Goal: Task Accomplishment & Management: Use online tool/utility

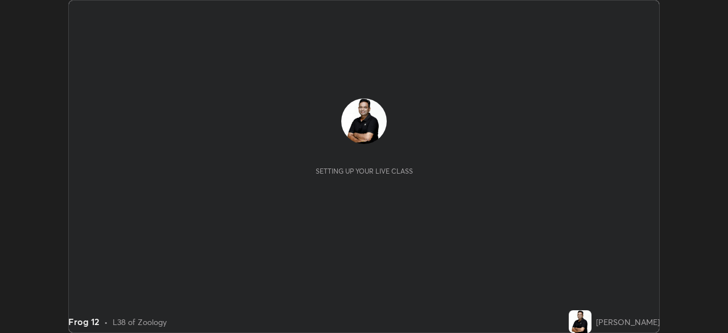
scroll to position [333, 728]
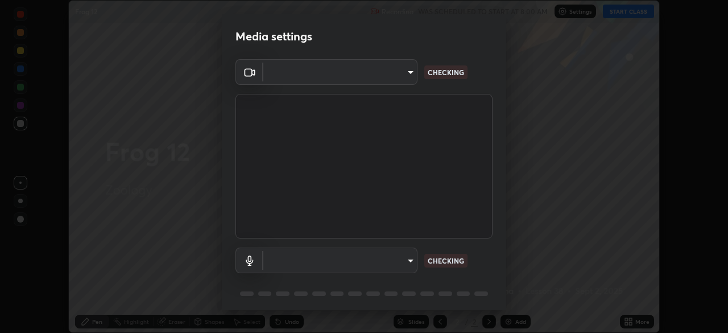
click at [412, 257] on body "Erase all Frog 12 Recording WAS SCHEDULED TO START AT 8:00 AM Settings START CL…" at bounding box center [364, 166] width 728 height 333
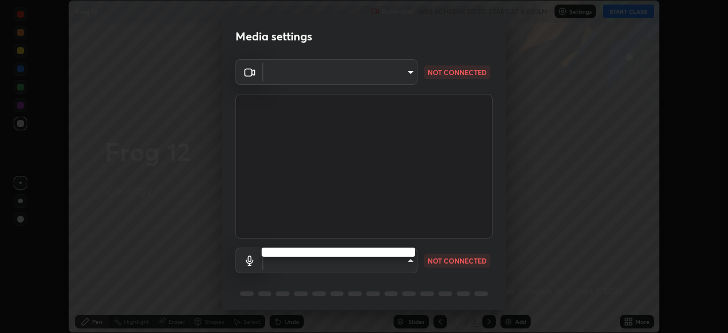
type input "ddeb460be698feac5301e169f53eca599c89e620ae617368e30cc776484c20c4"
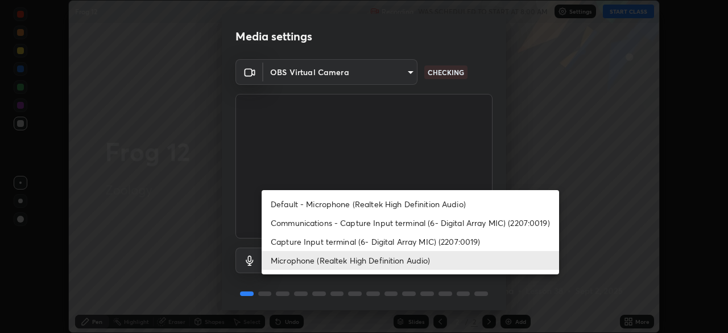
click at [407, 242] on li "Capture Input terminal (6- Digital Array MIC) (2207:0019)" at bounding box center [411, 241] width 298 height 19
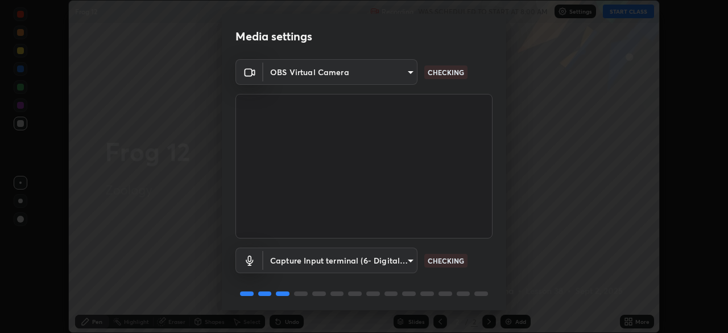
click at [401, 255] on body "Erase all Frog 12 Recording WAS SCHEDULED TO START AT 8:00 AM Settings START CL…" at bounding box center [364, 166] width 728 height 333
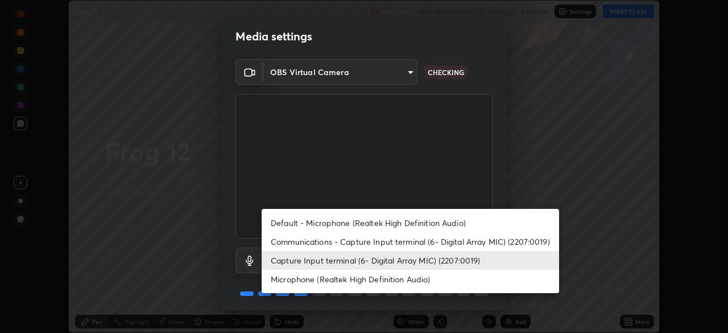
click at [384, 220] on li "Default - Microphone (Realtek High Definition Audio)" at bounding box center [411, 222] width 298 height 19
type input "default"
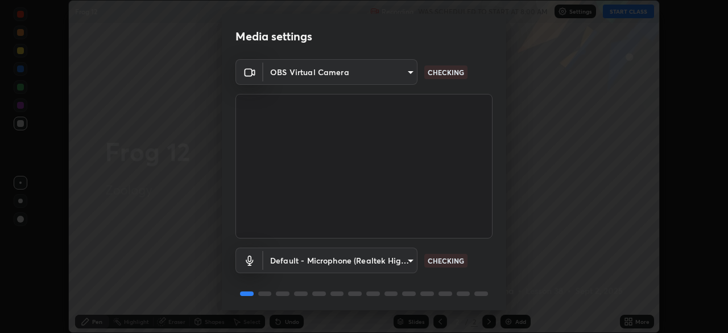
scroll to position [40, 0]
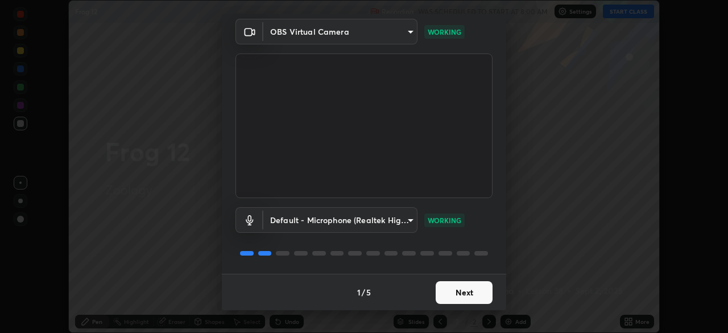
click at [478, 293] on button "Next" at bounding box center [464, 292] width 57 height 23
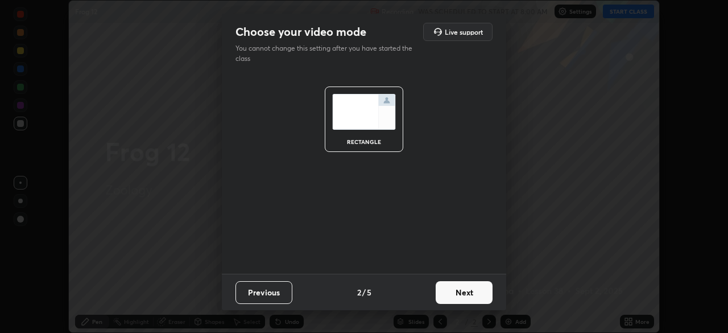
scroll to position [0, 0]
click at [480, 292] on button "Next" at bounding box center [464, 292] width 57 height 23
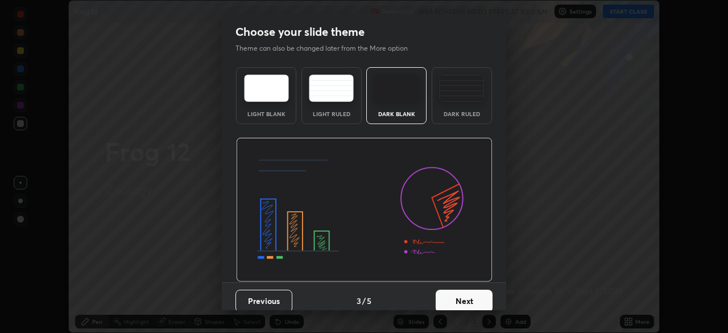
click at [482, 292] on button "Next" at bounding box center [464, 301] width 57 height 23
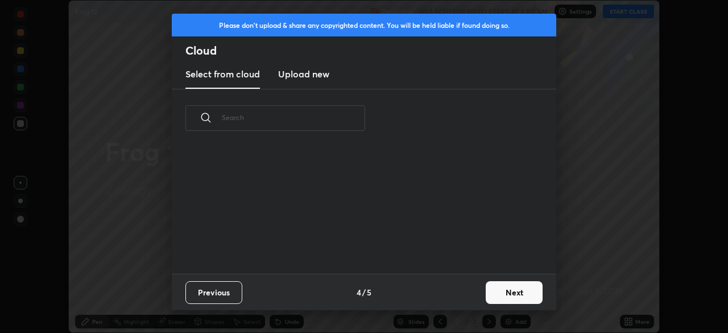
click at [494, 292] on button "Next" at bounding box center [514, 292] width 57 height 23
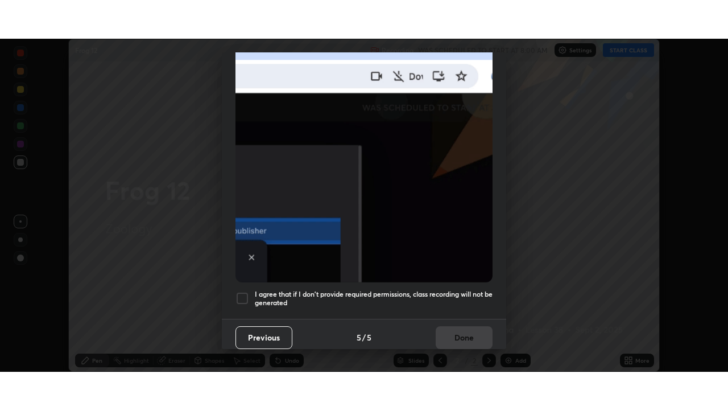
scroll to position [272, 0]
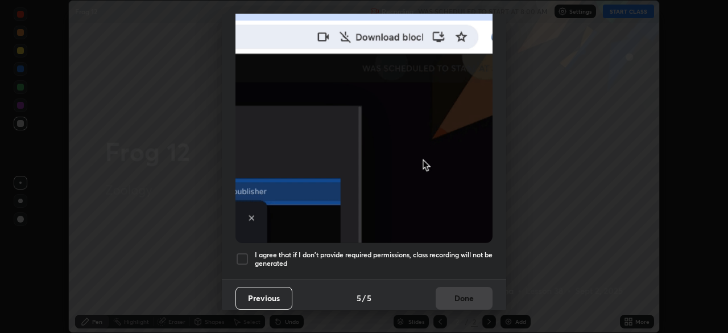
click at [243, 255] on div at bounding box center [243, 259] width 14 height 14
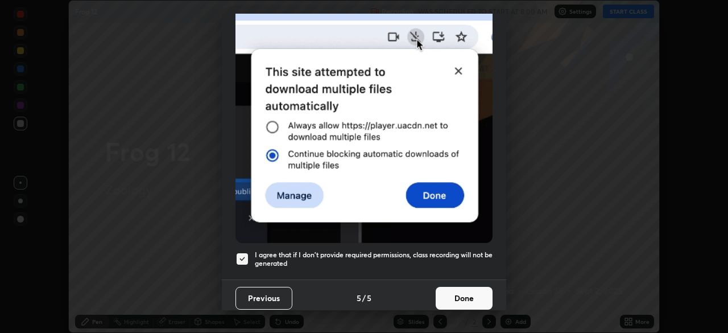
click at [470, 289] on button "Done" at bounding box center [464, 298] width 57 height 23
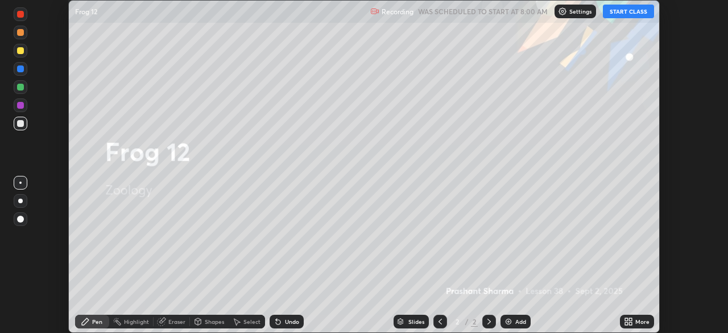
click at [630, 319] on icon at bounding box center [630, 319] width 3 height 3
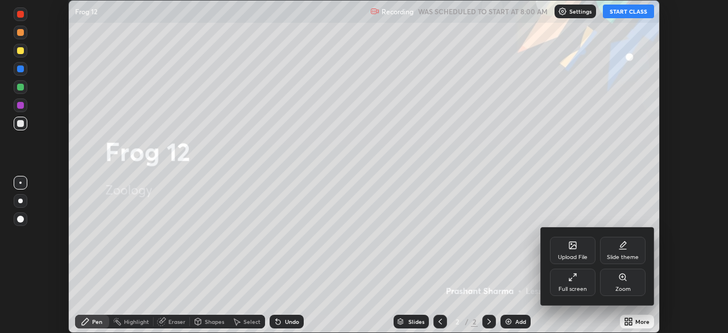
click at [627, 245] on div "Slide theme" at bounding box center [623, 250] width 46 height 27
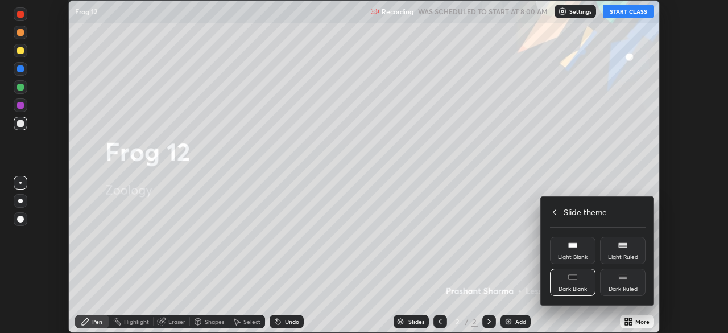
click at [583, 278] on div "Dark Blank" at bounding box center [573, 282] width 46 height 27
click at [577, 214] on h4 "Slide theme" at bounding box center [585, 212] width 43 height 12
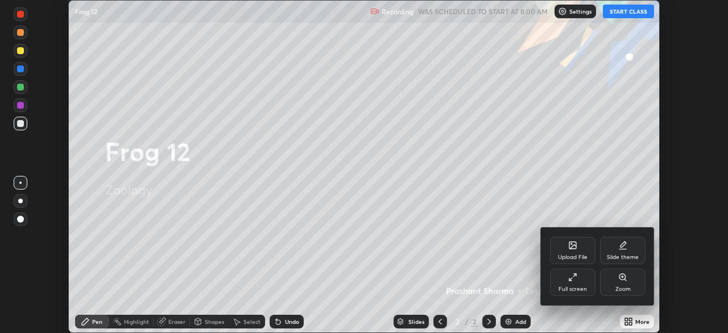
click at [578, 285] on div "Full screen" at bounding box center [573, 282] width 46 height 27
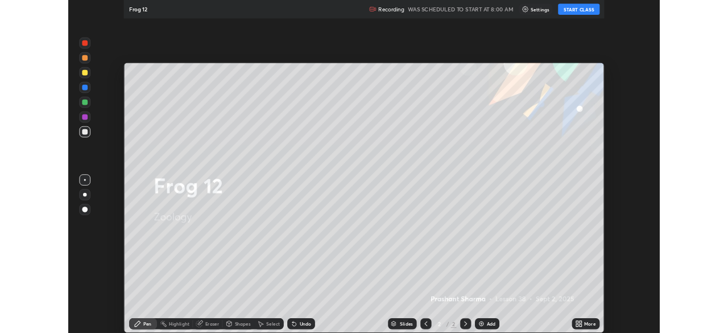
scroll to position [410, 728]
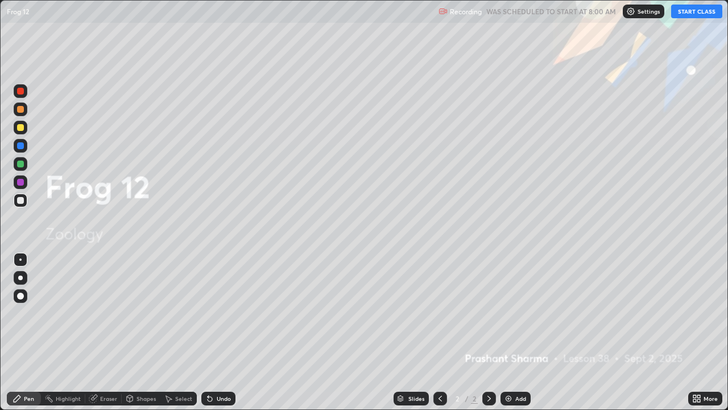
click at [519, 332] on div "Add" at bounding box center [520, 398] width 11 height 6
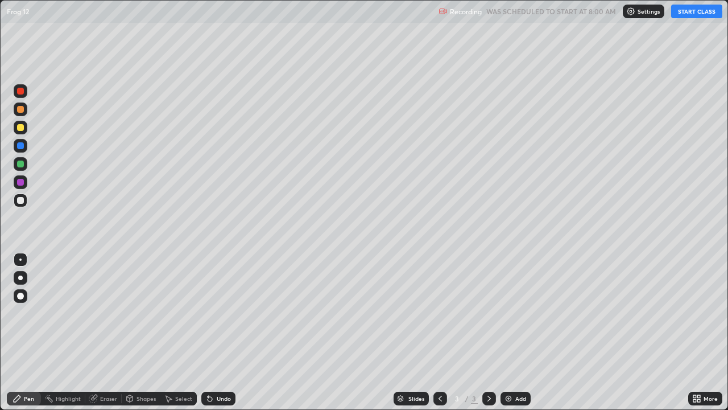
click at [699, 14] on button "START CLASS" at bounding box center [696, 12] width 51 height 14
click at [695, 332] on icon at bounding box center [694, 396] width 3 height 3
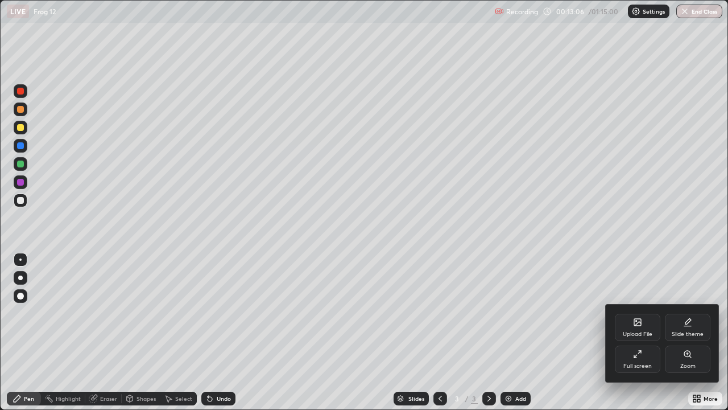
click at [649, 332] on div "Full screen" at bounding box center [638, 358] width 46 height 27
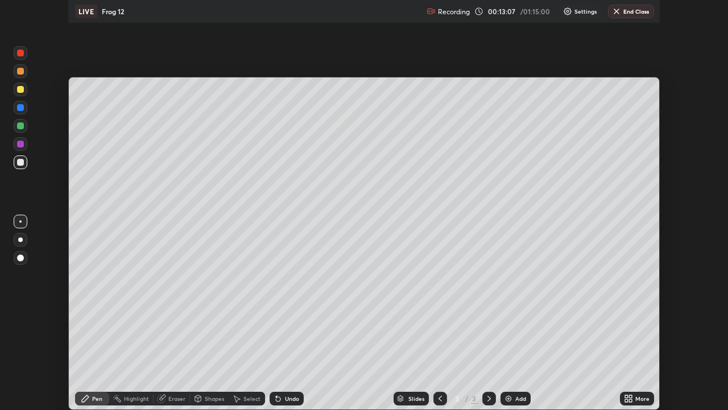
scroll to position [56555, 56160]
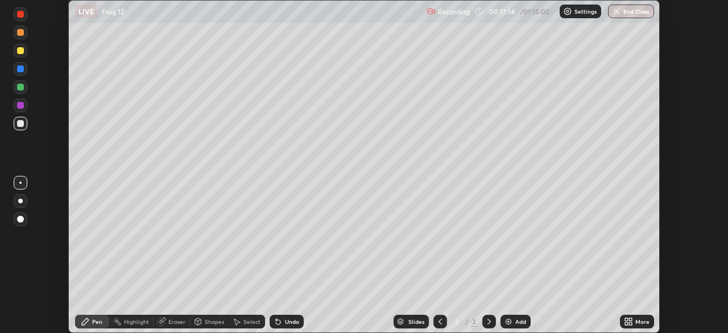
click at [510, 315] on div "Add" at bounding box center [516, 322] width 30 height 14
click at [626, 319] on icon at bounding box center [626, 319] width 3 height 3
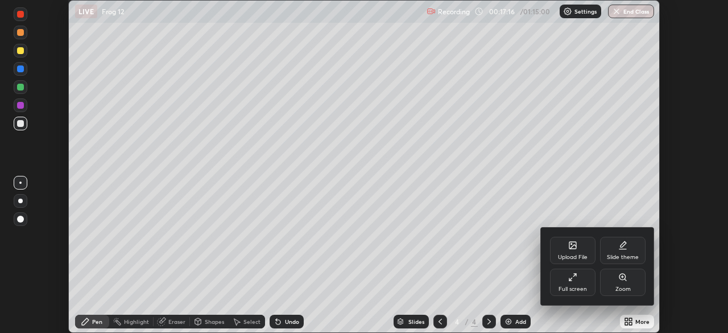
click at [569, 279] on icon at bounding box center [570, 279] width 2 height 2
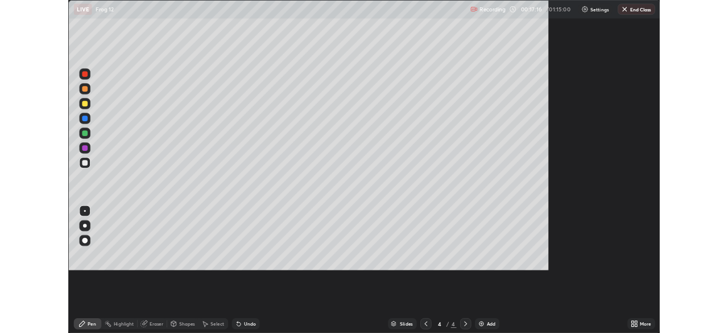
scroll to position [410, 728]
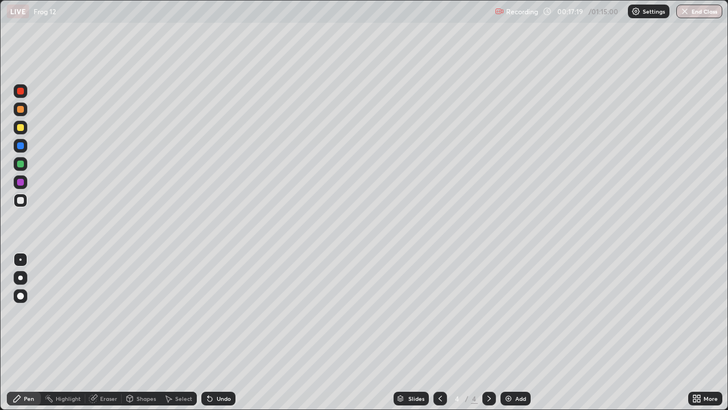
click at [22, 129] on div at bounding box center [20, 127] width 7 height 7
click at [108, 332] on div "Eraser" at bounding box center [108, 398] width 17 height 6
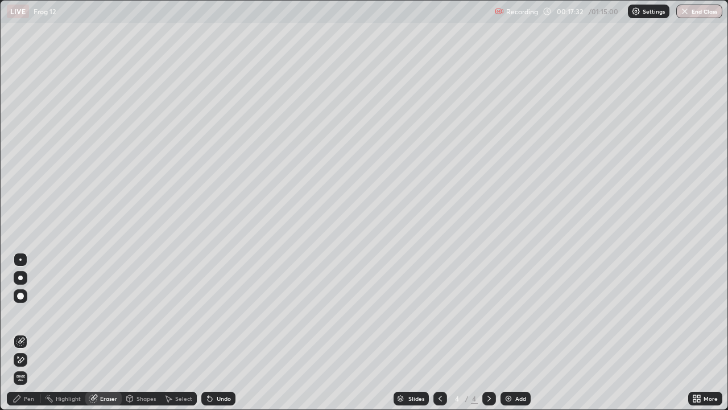
click at [32, 332] on div "Pen" at bounding box center [29, 398] width 10 height 6
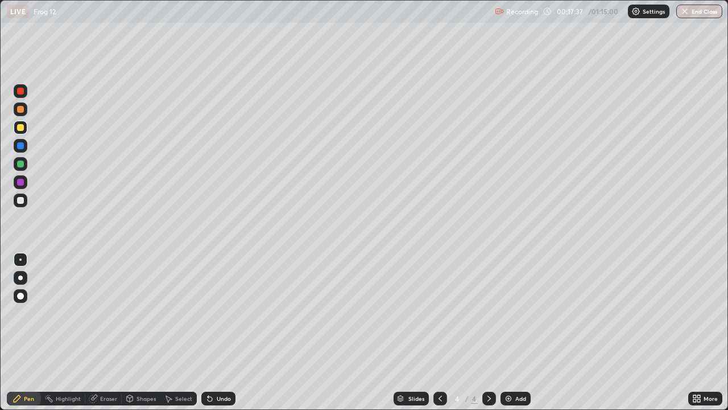
click at [179, 332] on div "Select" at bounding box center [183, 398] width 17 height 6
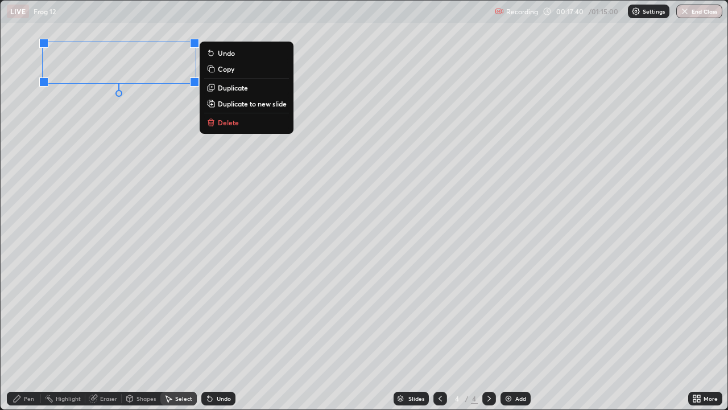
click at [144, 172] on div "0 ° Undo Copy Duplicate Duplicate to new slide Delete" at bounding box center [364, 205] width 727 height 408
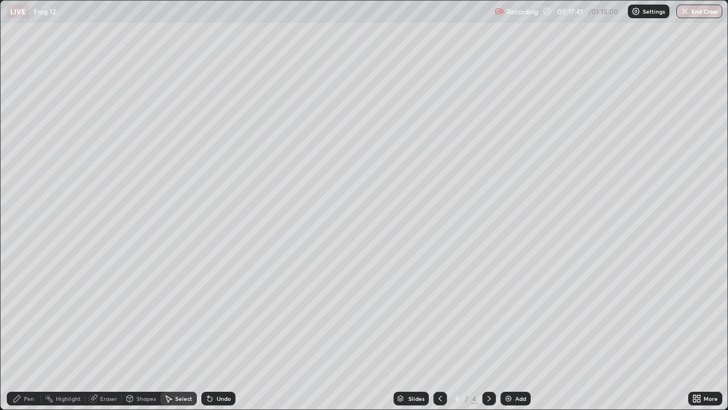
click at [26, 332] on div "Pen" at bounding box center [29, 398] width 10 height 6
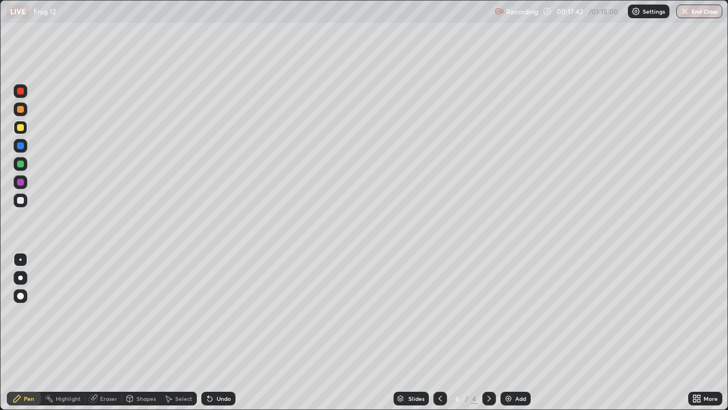
click at [21, 200] on div at bounding box center [20, 200] width 7 height 7
click at [185, 332] on div "Select" at bounding box center [183, 398] width 17 height 6
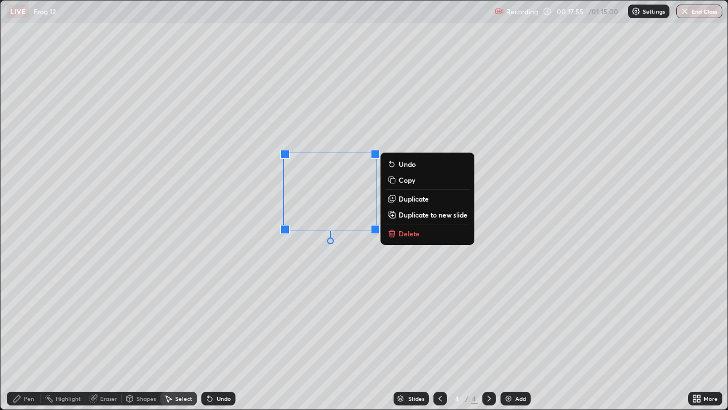
click at [250, 250] on div "0 ° Undo Copy Duplicate Duplicate to new slide Delete" at bounding box center [364, 205] width 727 height 408
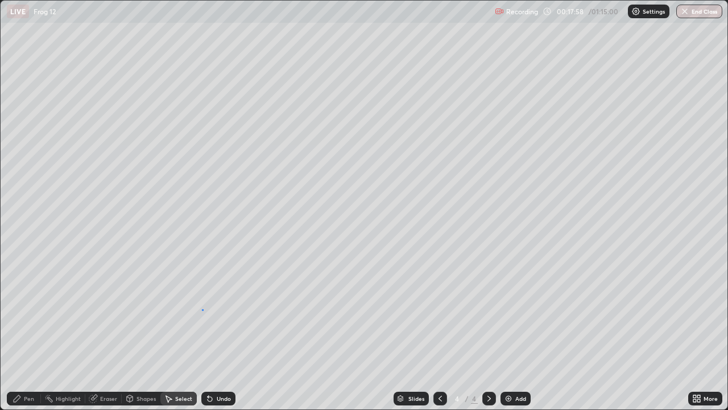
click at [203, 309] on div "0 ° Undo Copy Duplicate Duplicate to new slide Delete" at bounding box center [364, 205] width 727 height 408
click at [24, 332] on div "Pen" at bounding box center [29, 398] width 10 height 6
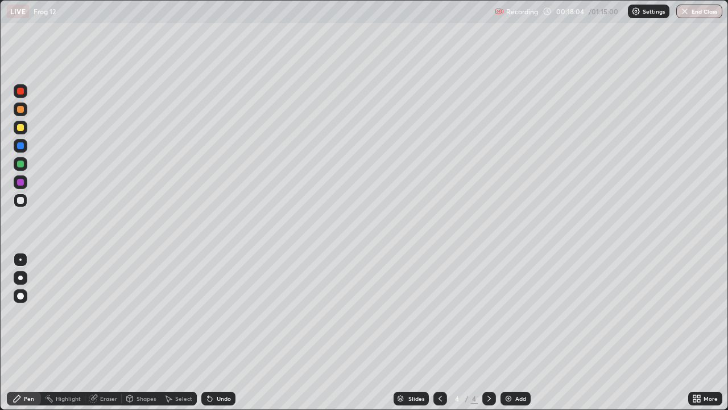
click at [20, 259] on div at bounding box center [20, 259] width 2 height 2
click at [19, 166] on div at bounding box center [20, 163] width 7 height 7
click at [105, 332] on div "Eraser" at bounding box center [108, 398] width 17 height 6
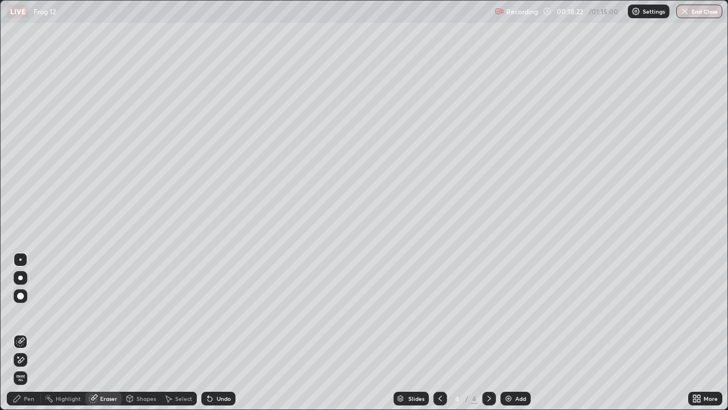
click at [26, 332] on div "Pen" at bounding box center [29, 398] width 10 height 6
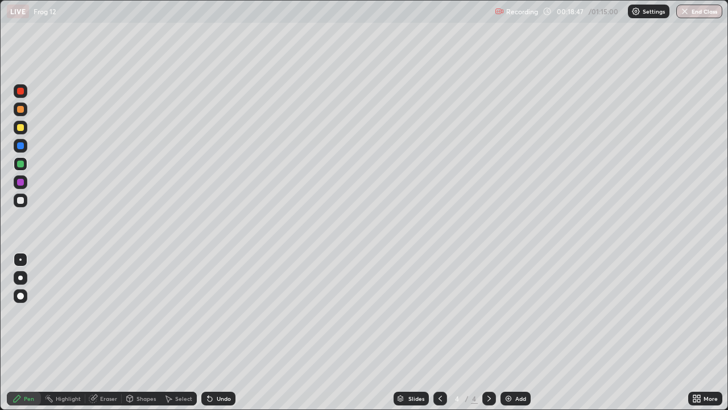
click at [226, 332] on div "Undo" at bounding box center [218, 398] width 34 height 14
click at [225, 332] on div "Undo" at bounding box center [218, 398] width 34 height 14
click at [23, 182] on div at bounding box center [20, 182] width 7 height 7
click at [19, 146] on div at bounding box center [20, 145] width 7 height 7
click at [18, 292] on div at bounding box center [21, 296] width 14 height 14
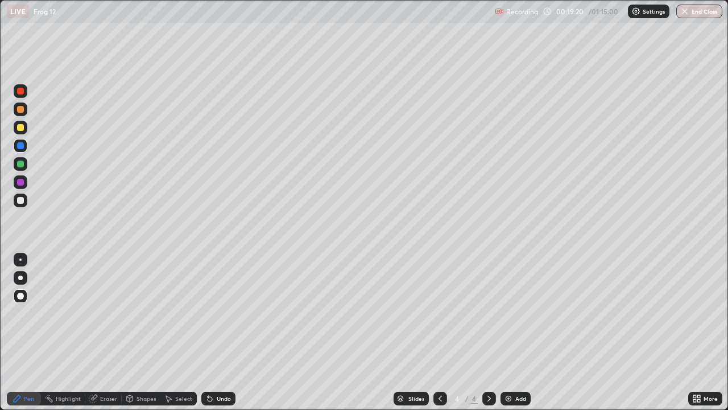
click at [22, 110] on div at bounding box center [20, 109] width 7 height 7
click at [20, 200] on div at bounding box center [20, 200] width 7 height 7
click at [22, 200] on div at bounding box center [20, 200] width 7 height 7
click at [20, 164] on div at bounding box center [20, 163] width 7 height 7
click at [20, 259] on div at bounding box center [20, 259] width 2 height 2
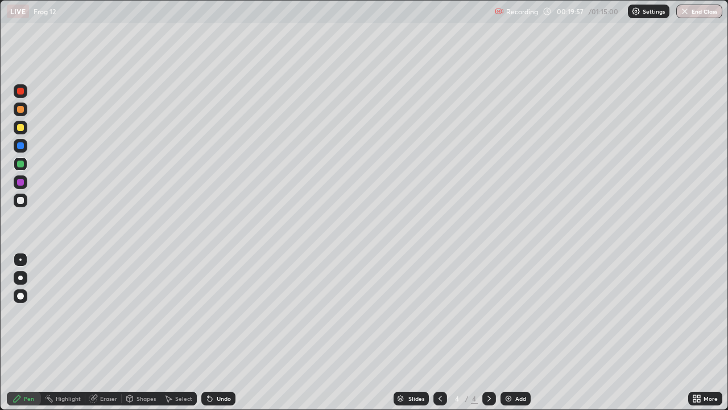
click at [20, 128] on div at bounding box center [20, 127] width 7 height 7
click at [217, 332] on div "Undo" at bounding box center [224, 398] width 14 height 6
click at [220, 332] on div "Undo" at bounding box center [218, 398] width 34 height 14
click at [221, 332] on div "Undo" at bounding box center [218, 398] width 34 height 14
click at [180, 332] on div "Select" at bounding box center [178, 398] width 36 height 14
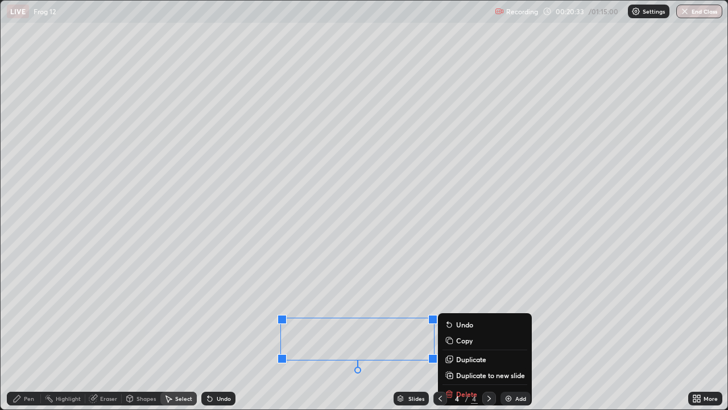
click at [169, 311] on div "0 ° Undo Copy Duplicate Duplicate to new slide Delete" at bounding box center [364, 205] width 727 height 408
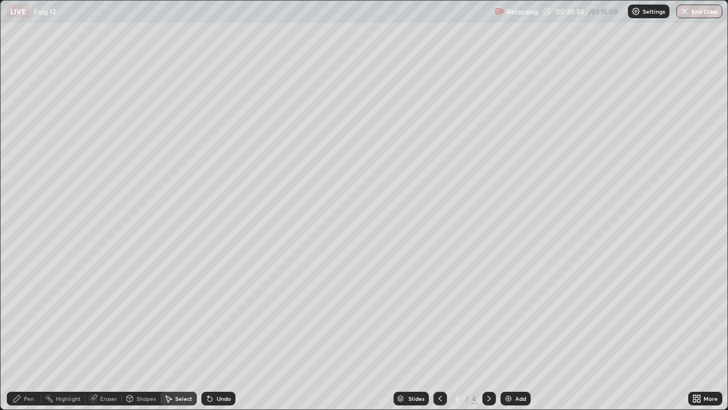
click at [35, 332] on div "Pen" at bounding box center [24, 398] width 34 height 14
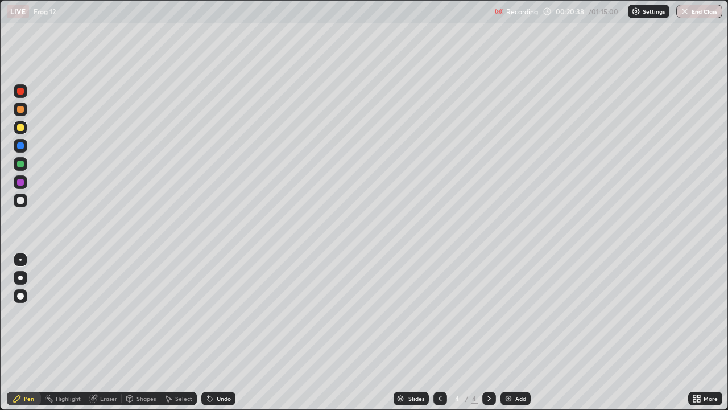
click at [22, 163] on div at bounding box center [20, 163] width 7 height 7
click at [22, 129] on div at bounding box center [20, 127] width 7 height 7
click at [516, 332] on div "Add" at bounding box center [520, 398] width 11 height 6
click at [21, 200] on div at bounding box center [20, 200] width 7 height 7
click at [179, 332] on div "Select" at bounding box center [183, 398] width 17 height 6
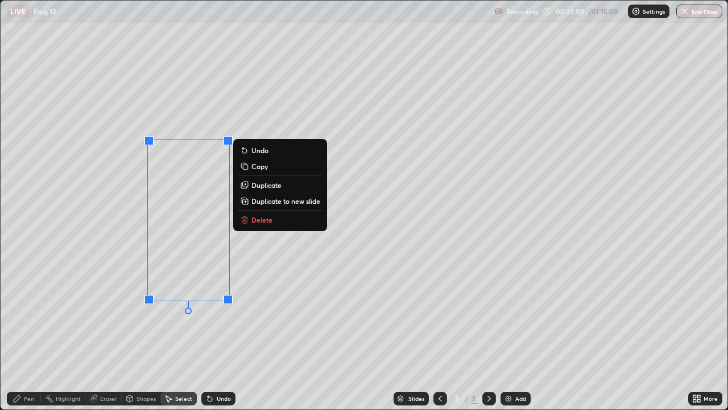
click at [266, 167] on p "Copy" at bounding box center [259, 166] width 16 height 9
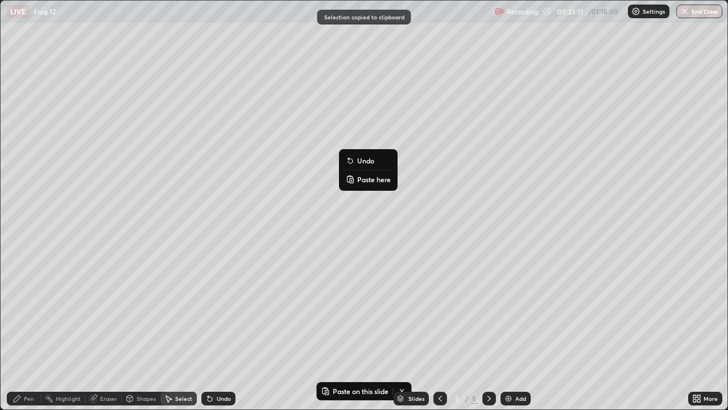
click at [374, 179] on p "Paste here" at bounding box center [374, 179] width 34 height 9
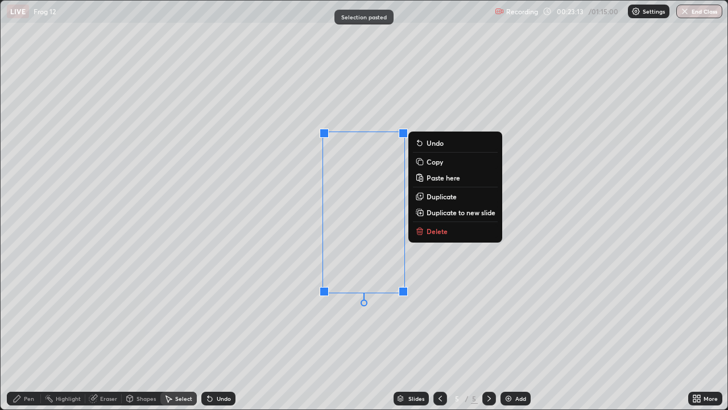
click at [283, 250] on div "0 ° Undo Copy Paste here Duplicate Duplicate to new slide Delete" at bounding box center [364, 205] width 727 height 408
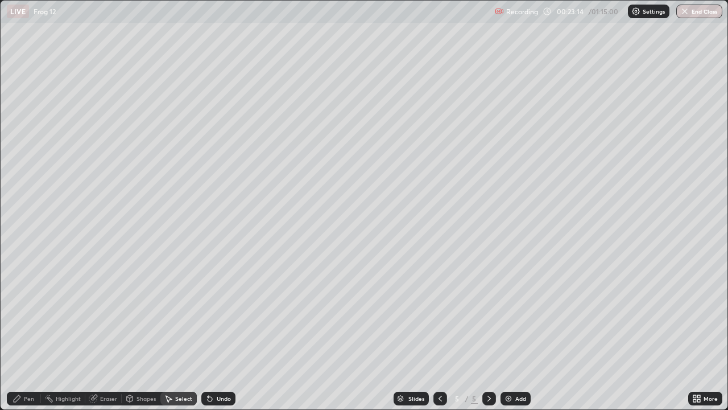
click at [102, 332] on div "Eraser" at bounding box center [108, 398] width 17 height 6
click at [26, 332] on div "Pen" at bounding box center [29, 398] width 10 height 6
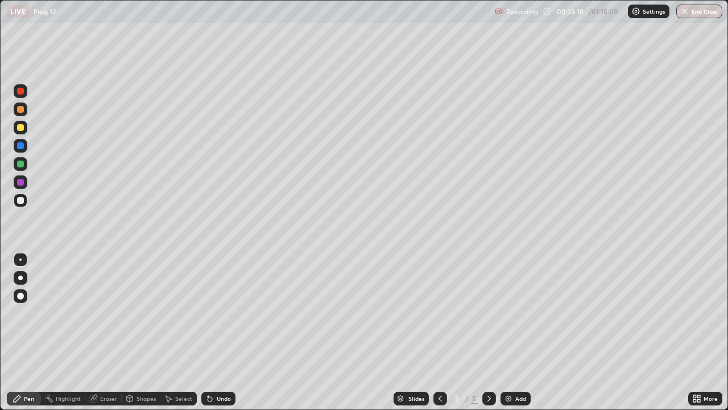
click at [21, 162] on div at bounding box center [20, 163] width 7 height 7
click at [103, 332] on div "Eraser" at bounding box center [108, 398] width 17 height 6
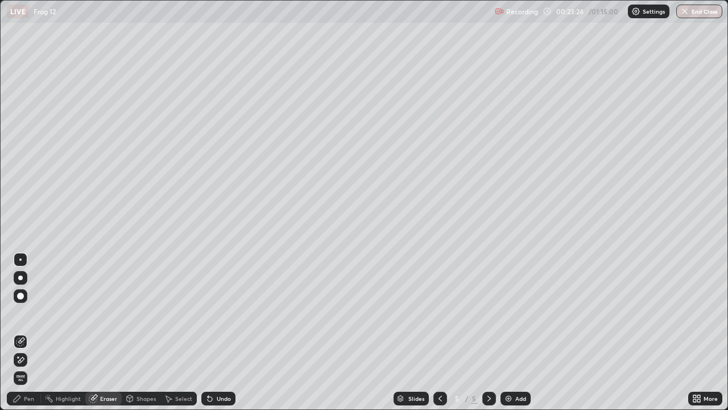
click at [26, 332] on div "Pen" at bounding box center [29, 398] width 10 height 6
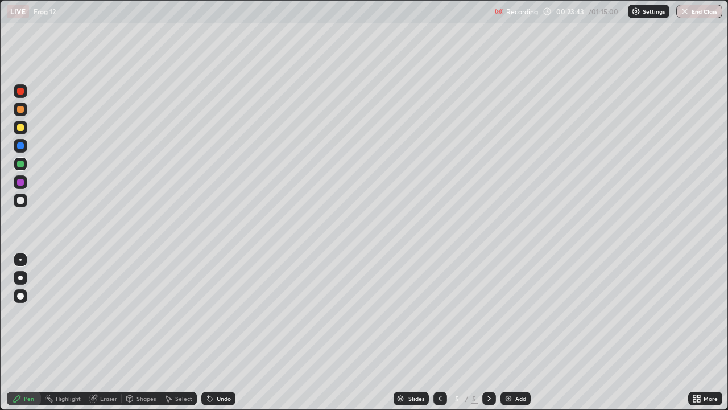
click at [103, 332] on div "Eraser" at bounding box center [108, 398] width 17 height 6
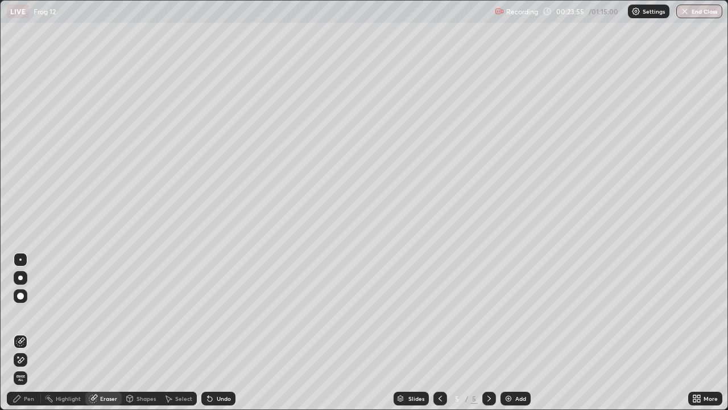
click at [24, 332] on div "Pen" at bounding box center [29, 398] width 10 height 6
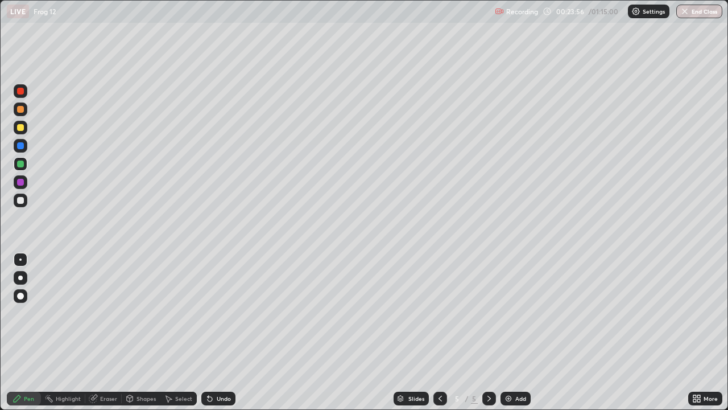
click at [18, 148] on div at bounding box center [21, 146] width 14 height 14
click at [19, 129] on div at bounding box center [20, 127] width 7 height 7
click at [174, 332] on div "Select" at bounding box center [178, 398] width 36 height 14
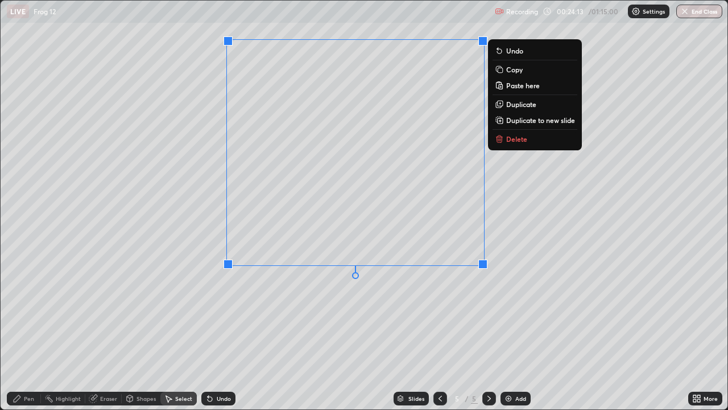
click at [282, 299] on div "0 ° Undo Copy Paste here Duplicate Duplicate to new slide Delete" at bounding box center [364, 205] width 727 height 408
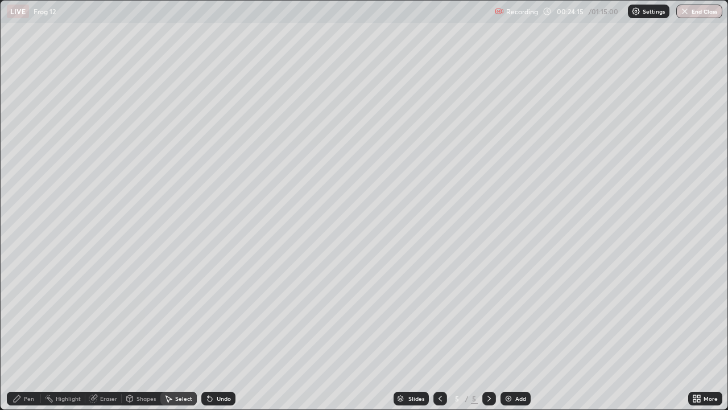
click at [515, 332] on div "Add" at bounding box center [520, 398] width 11 height 6
click at [24, 332] on div "Pen" at bounding box center [29, 398] width 10 height 6
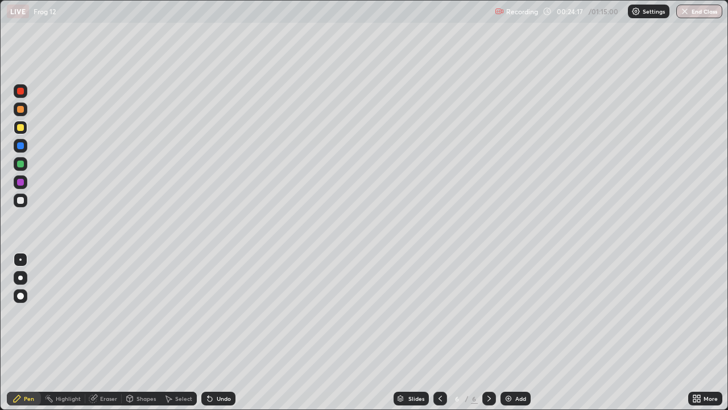
click at [20, 259] on div at bounding box center [20, 259] width 2 height 2
click at [220, 332] on div "Undo" at bounding box center [218, 398] width 34 height 14
click at [695, 332] on icon at bounding box center [694, 396] width 3 height 3
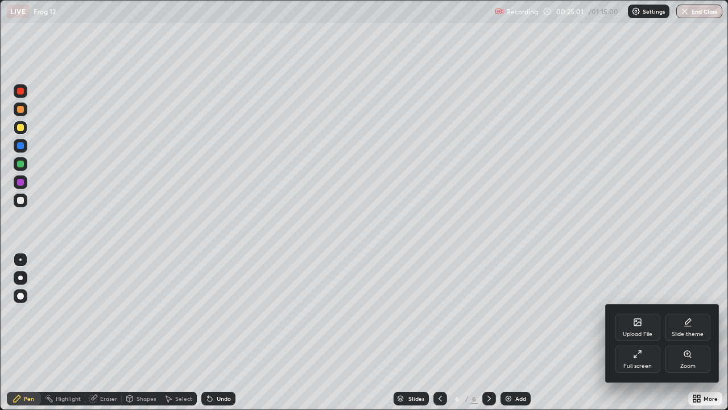
click at [635, 332] on icon at bounding box center [637, 353] width 9 height 9
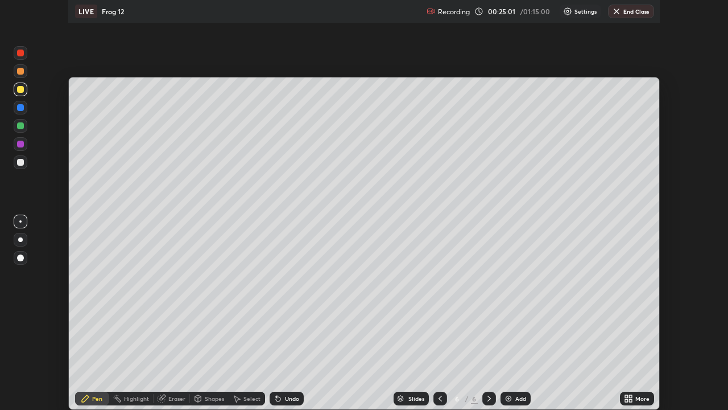
scroll to position [56555, 56160]
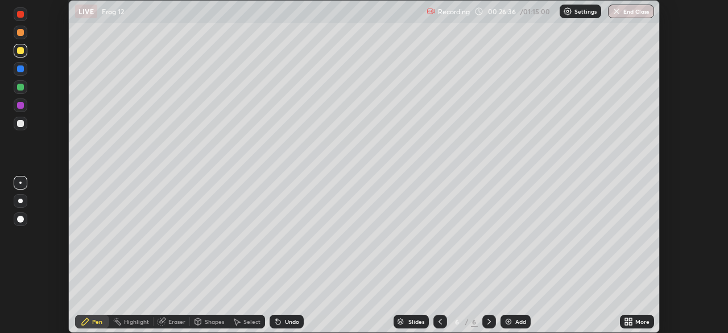
click at [176, 316] on div "Eraser" at bounding box center [172, 322] width 36 height 14
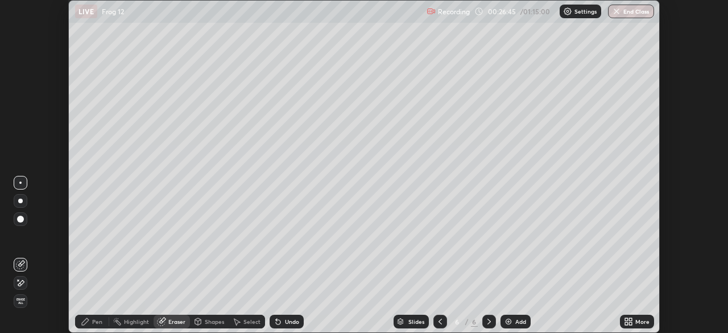
click at [96, 325] on div "Pen" at bounding box center [92, 322] width 34 height 14
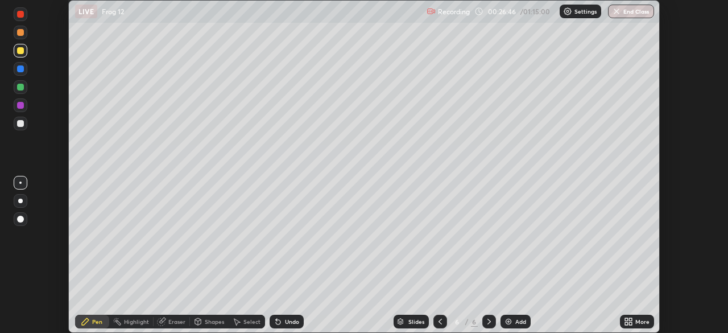
click at [20, 88] on div at bounding box center [20, 87] width 7 height 7
click at [20, 123] on div at bounding box center [20, 123] width 7 height 7
click at [290, 320] on div "Undo" at bounding box center [292, 322] width 14 height 6
click at [245, 316] on div "Select" at bounding box center [247, 322] width 36 height 14
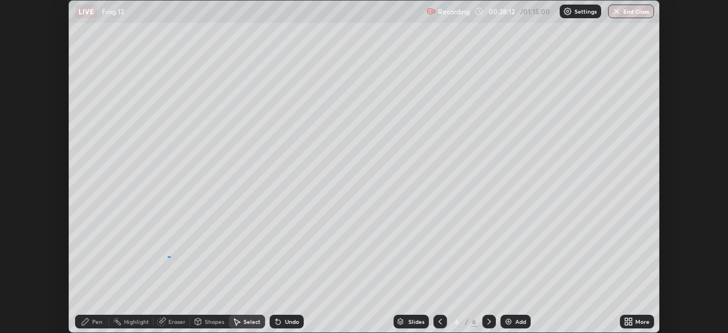
click at [168, 256] on div "0 ° Undo Copy Paste here Duplicate Duplicate to new slide Delete" at bounding box center [364, 167] width 590 height 332
click at [94, 321] on div "Pen" at bounding box center [97, 322] width 10 height 6
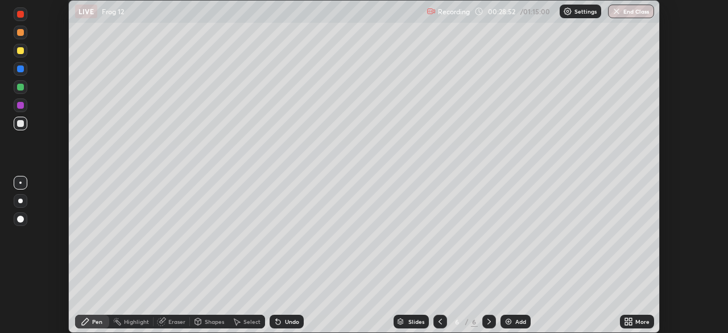
click at [287, 323] on div "Undo" at bounding box center [292, 322] width 14 height 6
click at [286, 320] on div "Undo" at bounding box center [292, 322] width 14 height 6
click at [286, 319] on div "Undo" at bounding box center [292, 322] width 14 height 6
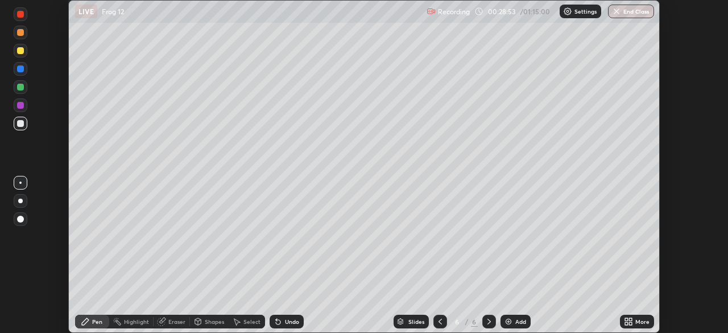
click at [286, 319] on div "Undo" at bounding box center [292, 322] width 14 height 6
click at [439, 321] on icon at bounding box center [440, 321] width 9 height 9
click at [440, 322] on icon at bounding box center [440, 321] width 9 height 9
click at [630, 321] on icon at bounding box center [628, 321] width 9 height 9
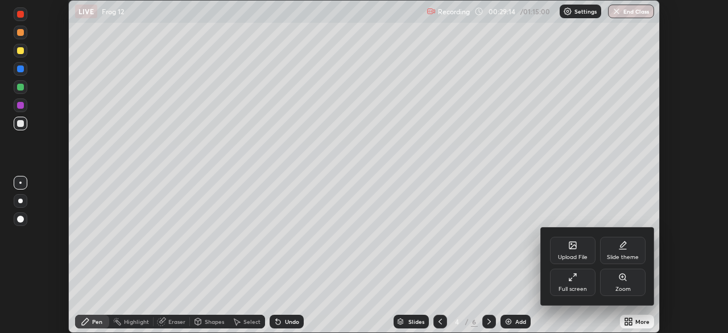
click at [586, 281] on div "Full screen" at bounding box center [573, 282] width 46 height 27
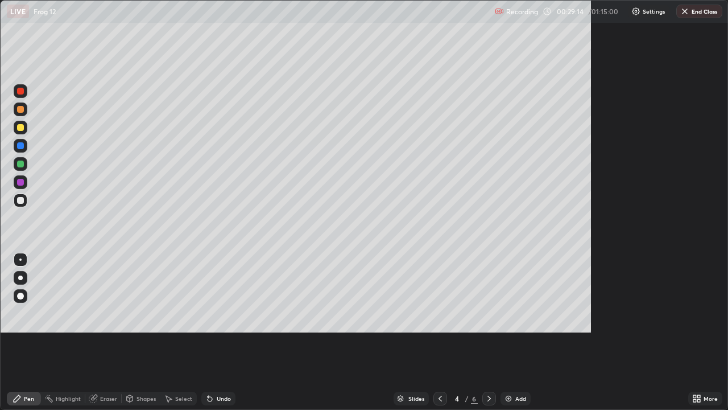
scroll to position [410, 728]
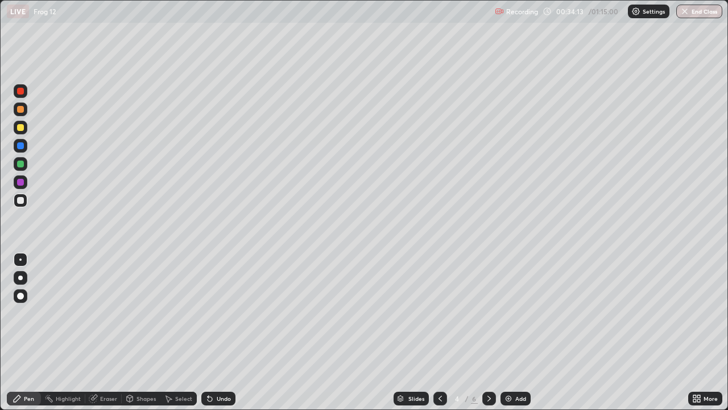
click at [488, 332] on icon at bounding box center [489, 398] width 3 height 6
click at [488, 332] on icon at bounding box center [489, 398] width 9 height 9
click at [518, 332] on div "Add" at bounding box center [520, 398] width 11 height 6
click at [20, 200] on div at bounding box center [20, 200] width 7 height 7
click at [224, 332] on div "Undo" at bounding box center [218, 398] width 34 height 14
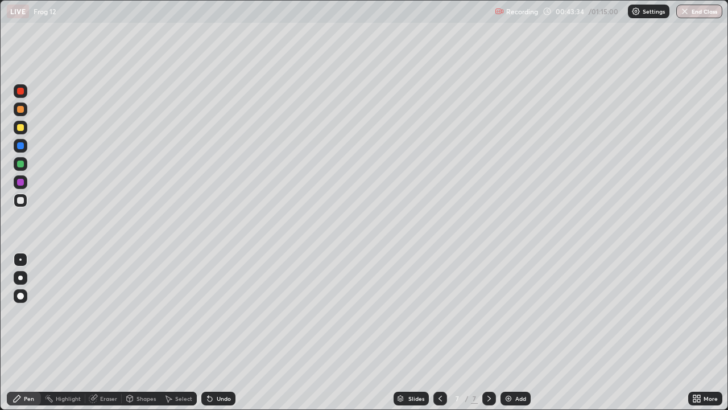
click at [178, 332] on div "Select" at bounding box center [178, 398] width 36 height 14
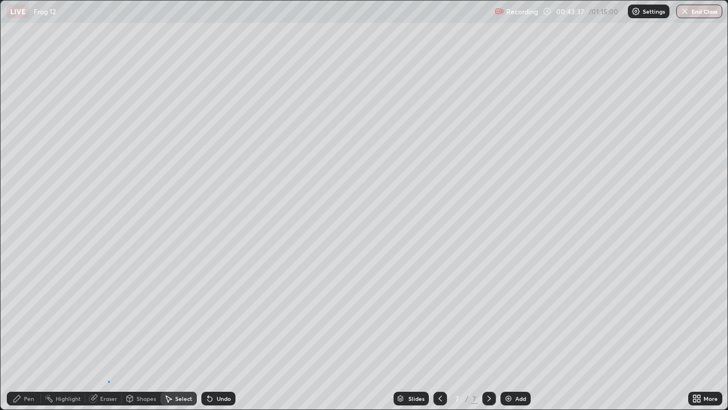
click at [108, 332] on div "0 ° Undo Copy Paste here Duplicate Duplicate to new slide Delete" at bounding box center [364, 205] width 727 height 408
click at [104, 332] on div "Eraser" at bounding box center [108, 398] width 17 height 6
click at [30, 332] on div "Pen" at bounding box center [29, 398] width 10 height 6
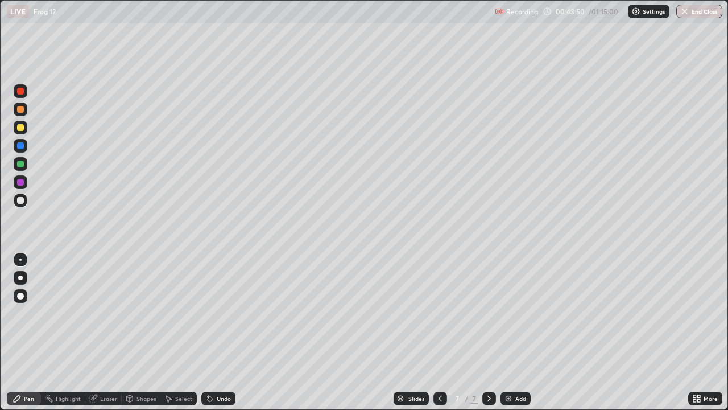
click at [440, 332] on icon at bounding box center [440, 398] width 3 height 6
click at [436, 332] on icon at bounding box center [440, 398] width 9 height 9
click at [437, 332] on icon at bounding box center [440, 398] width 9 height 9
click at [179, 332] on div "Select" at bounding box center [183, 398] width 17 height 6
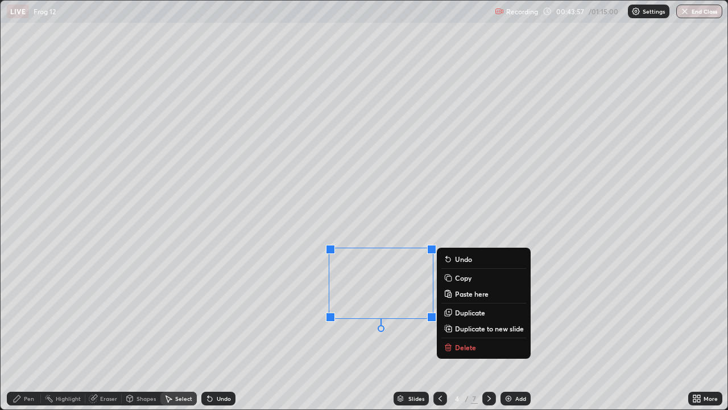
click at [461, 279] on p "Copy" at bounding box center [463, 277] width 16 height 9
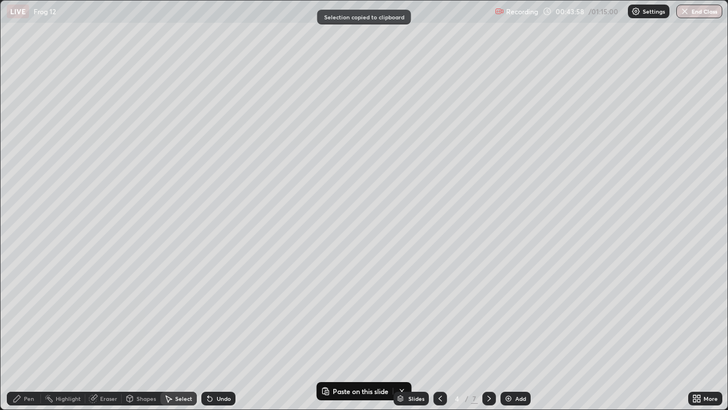
click at [488, 332] on icon at bounding box center [489, 398] width 9 height 9
click at [486, 332] on icon at bounding box center [489, 398] width 9 height 9
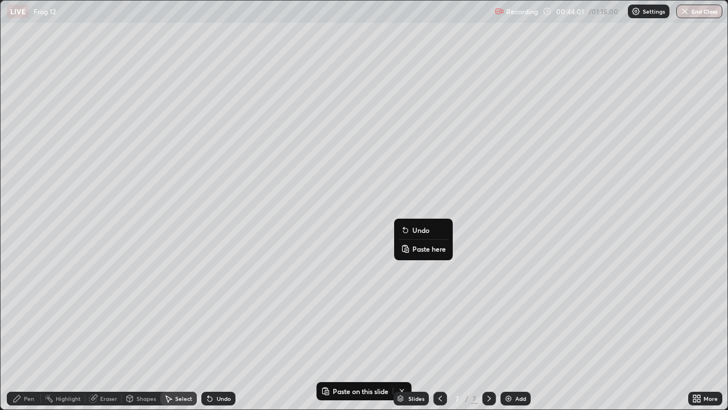
click at [422, 248] on p "Paste here" at bounding box center [429, 248] width 34 height 9
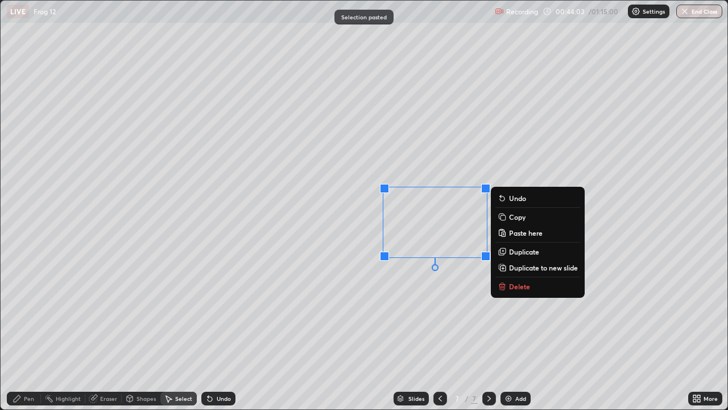
click at [366, 294] on div "0 ° Undo Copy Paste here Duplicate Duplicate to new slide Delete" at bounding box center [364, 205] width 727 height 408
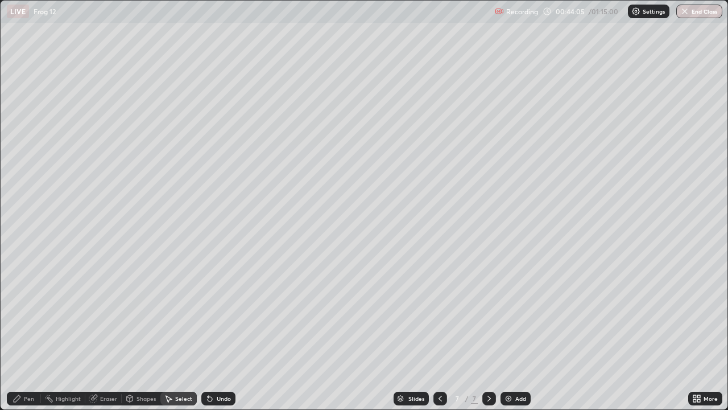
click at [113, 332] on div "Eraser" at bounding box center [108, 398] width 17 height 6
click at [187, 332] on div "Select" at bounding box center [183, 398] width 17 height 6
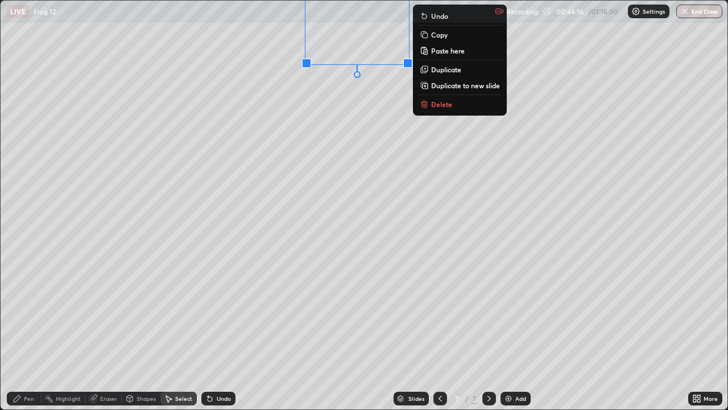
click at [331, 116] on div "0 ° Undo Copy Paste here Duplicate Duplicate to new slide Delete" at bounding box center [364, 205] width 727 height 408
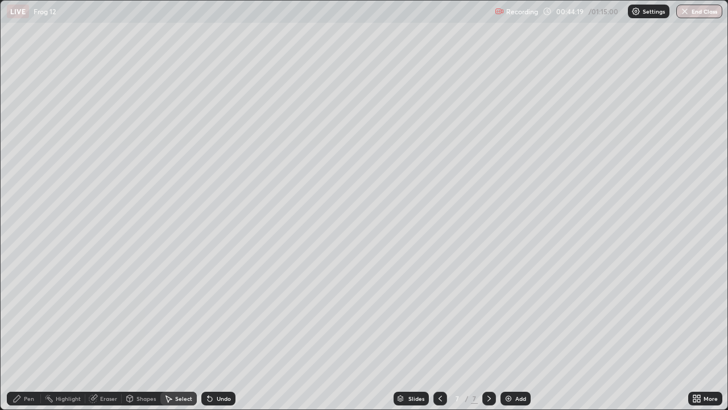
click at [23, 332] on div "Pen" at bounding box center [24, 398] width 34 height 14
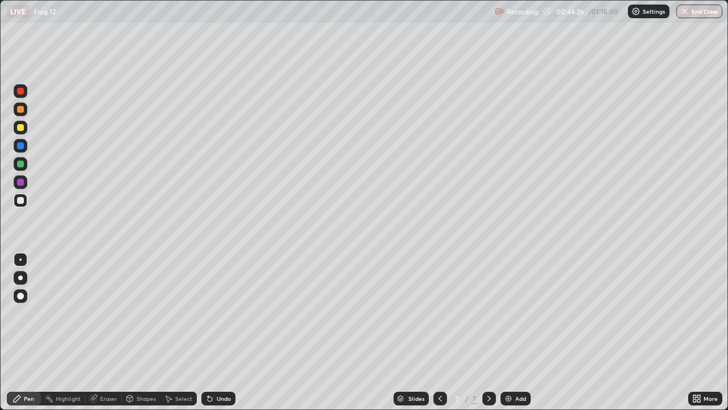
click at [21, 164] on div at bounding box center [20, 163] width 7 height 7
click at [222, 332] on div "Undo" at bounding box center [224, 398] width 14 height 6
click at [224, 332] on div "Undo" at bounding box center [224, 398] width 14 height 6
click at [21, 199] on div at bounding box center [20, 200] width 7 height 7
click at [438, 332] on icon at bounding box center [440, 398] width 9 height 9
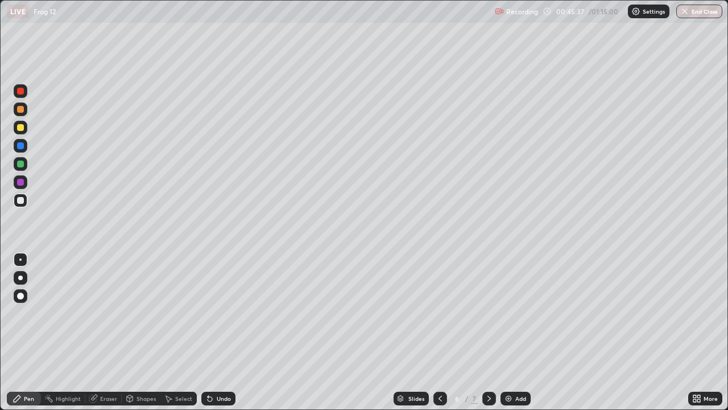
click at [437, 332] on icon at bounding box center [440, 398] width 9 height 9
click at [440, 332] on icon at bounding box center [440, 398] width 9 height 9
click at [183, 332] on div "Select" at bounding box center [178, 398] width 36 height 14
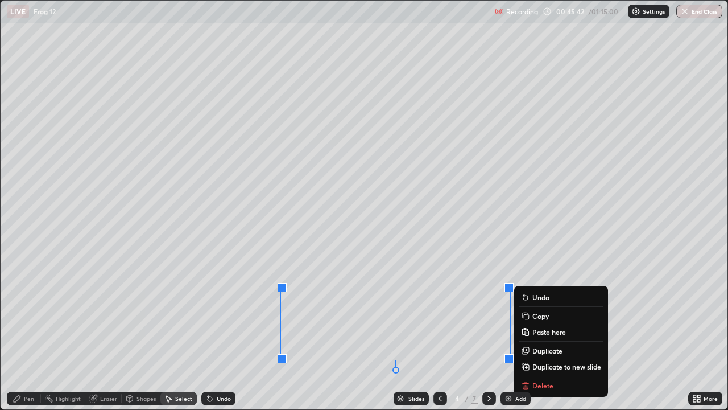
click at [435, 332] on div "0 ° Undo Copy Paste here Duplicate Duplicate to new slide Delete" at bounding box center [364, 205] width 727 height 408
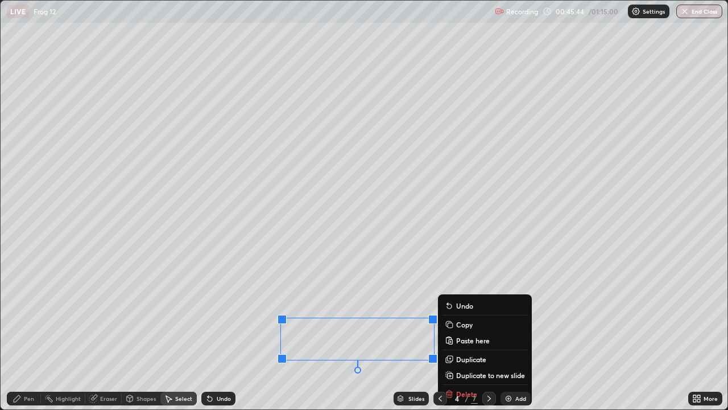
click at [463, 325] on p "Copy" at bounding box center [464, 324] width 16 height 9
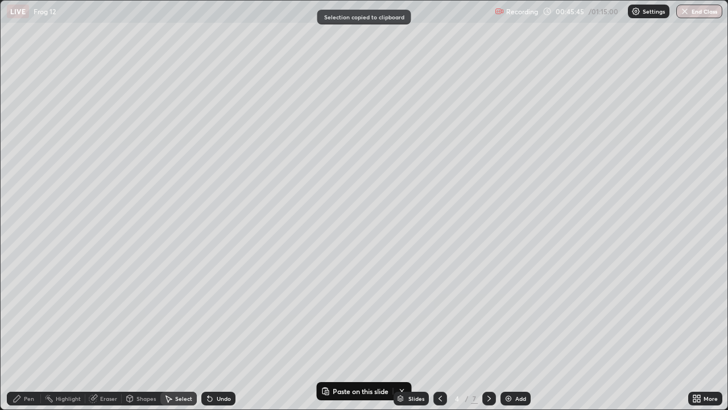
click at [488, 332] on icon at bounding box center [489, 398] width 9 height 9
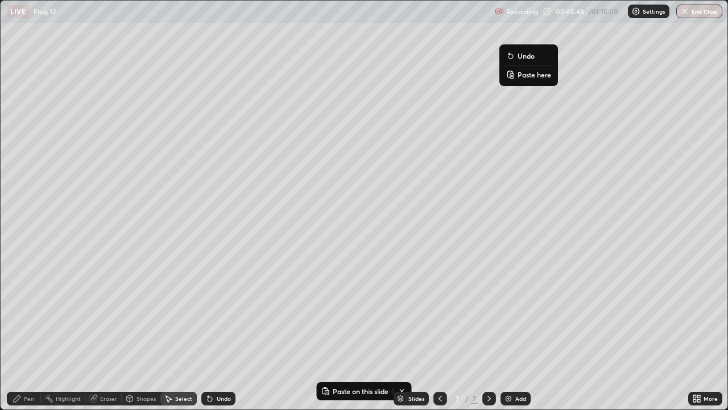
click at [531, 75] on p "Paste here" at bounding box center [535, 74] width 34 height 9
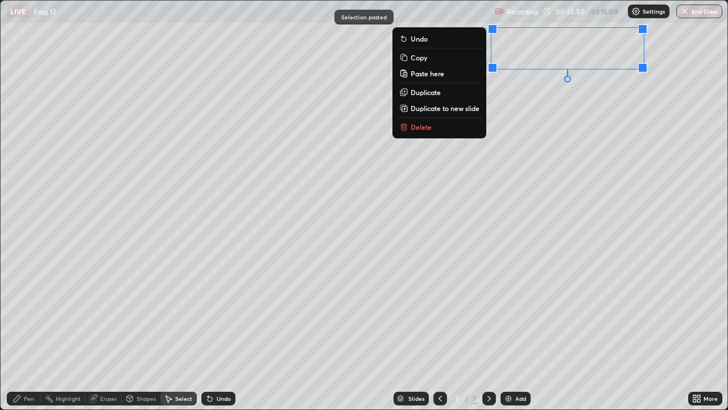
click at [495, 183] on div "0 ° Undo Copy Paste here Duplicate Duplicate to new slide Delete" at bounding box center [364, 205] width 727 height 408
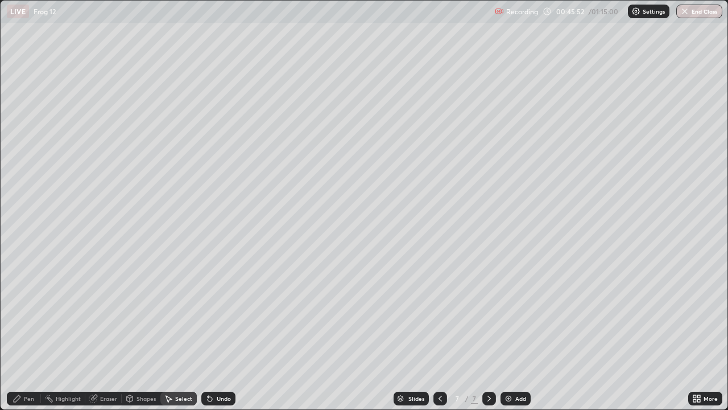
click at [30, 332] on div "Pen" at bounding box center [29, 398] width 10 height 6
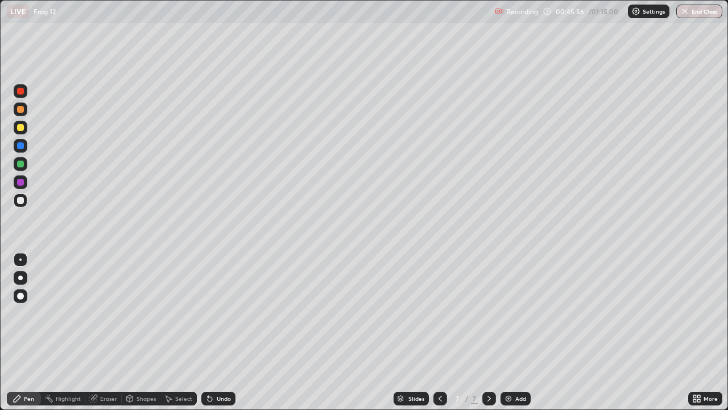
click at [221, 332] on div "Undo" at bounding box center [218, 398] width 34 height 14
click at [20, 258] on div at bounding box center [20, 259] width 2 height 2
click at [222, 332] on div "Undo" at bounding box center [224, 398] width 14 height 6
click at [224, 332] on div "Undo" at bounding box center [218, 398] width 34 height 14
click at [225, 332] on div "Undo" at bounding box center [224, 398] width 14 height 6
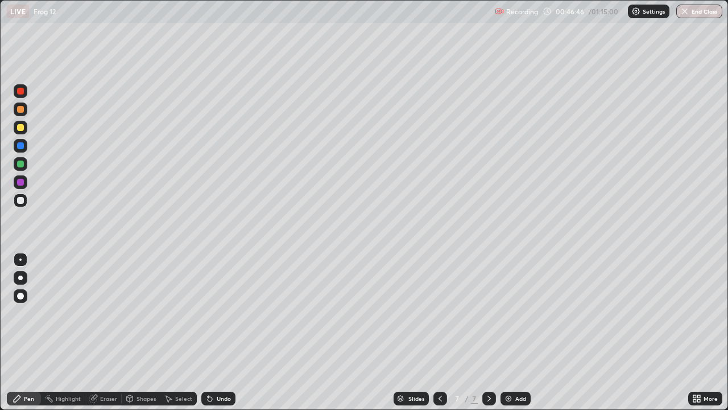
click at [222, 332] on div "Undo" at bounding box center [224, 398] width 14 height 6
click at [220, 332] on div "Undo" at bounding box center [224, 398] width 14 height 6
click at [108, 332] on div "Eraser" at bounding box center [108, 398] width 17 height 6
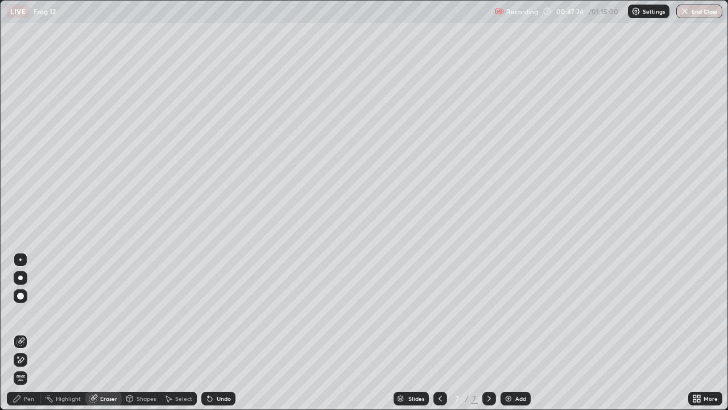
click at [33, 332] on div "Pen" at bounding box center [29, 398] width 10 height 6
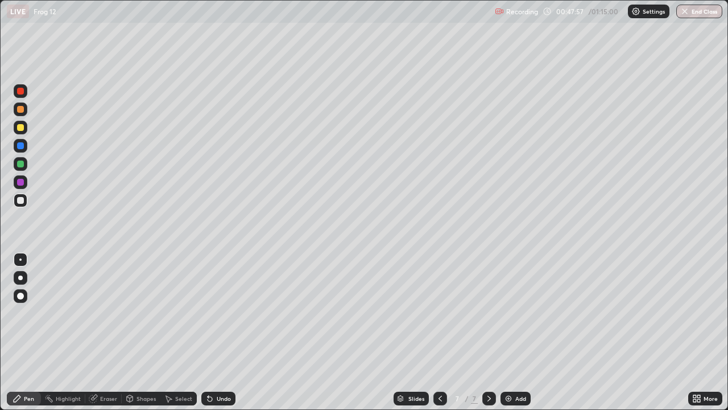
click at [183, 332] on div "Select" at bounding box center [183, 398] width 17 height 6
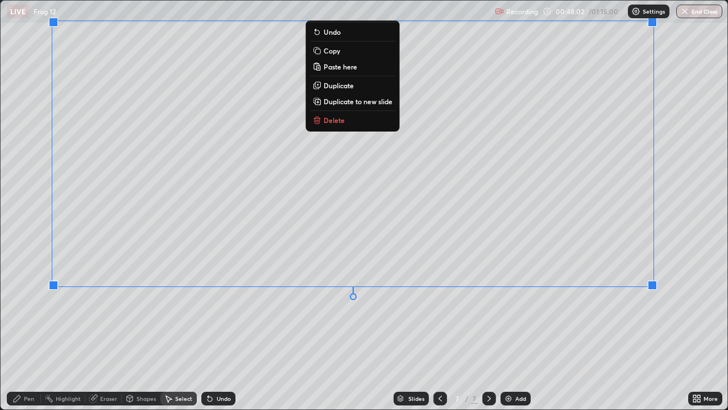
click at [333, 53] on p "Copy" at bounding box center [332, 50] width 16 height 9
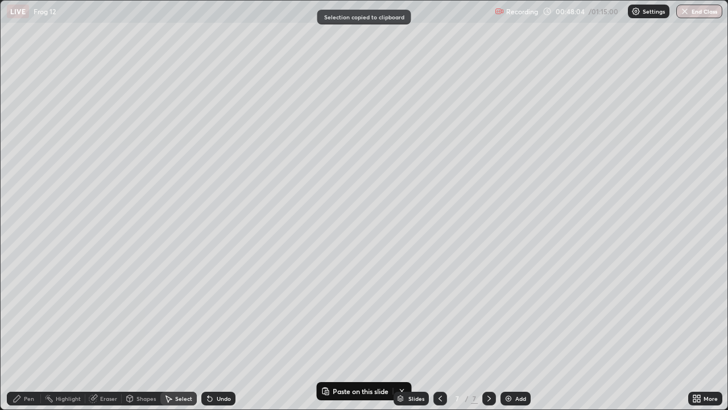
click at [515, 332] on div "Add" at bounding box center [520, 398] width 11 height 6
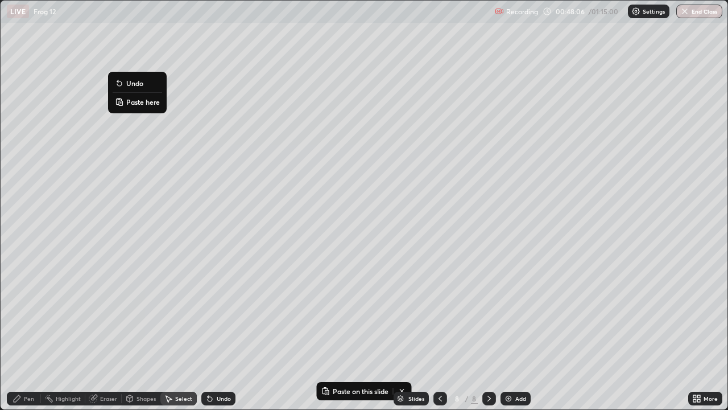
click at [143, 102] on p "Paste here" at bounding box center [143, 101] width 34 height 9
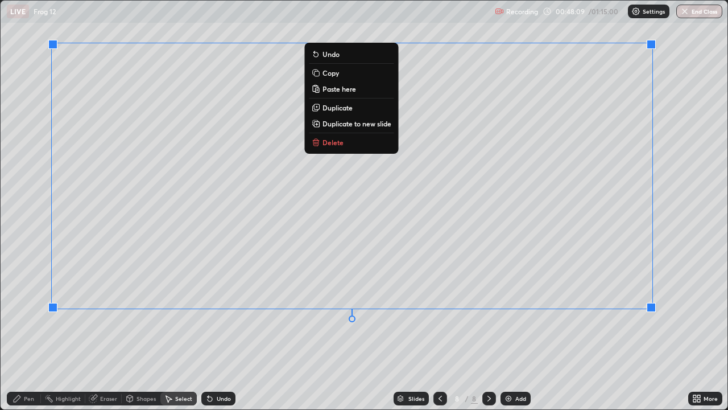
click at [144, 332] on div "0 ° Undo Copy Paste here Duplicate Duplicate to new slide Delete" at bounding box center [364, 205] width 727 height 408
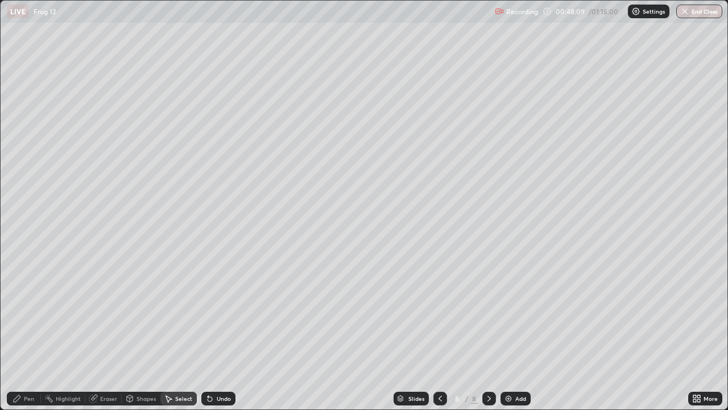
click at [104, 332] on div "Eraser" at bounding box center [108, 398] width 17 height 6
click at [26, 332] on div "Pen" at bounding box center [24, 398] width 34 height 14
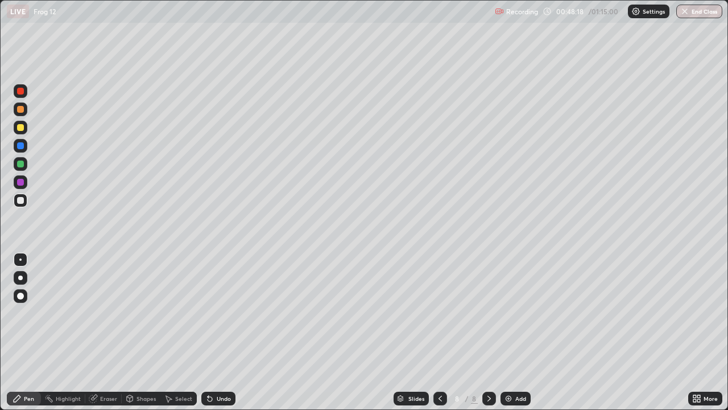
click at [104, 332] on div "Eraser" at bounding box center [108, 398] width 17 height 6
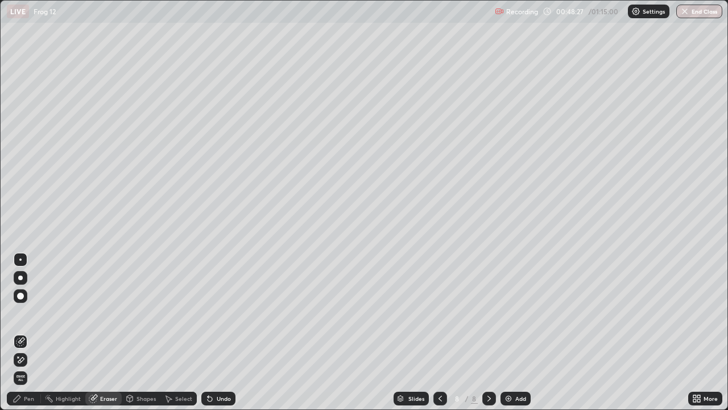
click at [38, 332] on div "Pen" at bounding box center [24, 398] width 34 height 14
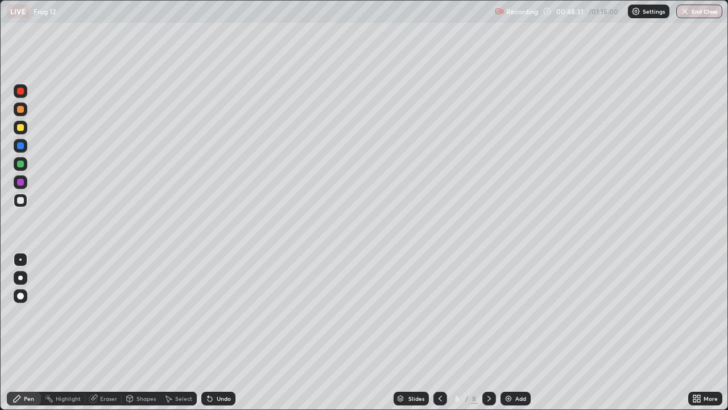
click at [21, 164] on div at bounding box center [20, 163] width 7 height 7
click at [20, 199] on div at bounding box center [20, 200] width 7 height 7
click at [104, 332] on div "Eraser" at bounding box center [108, 398] width 17 height 6
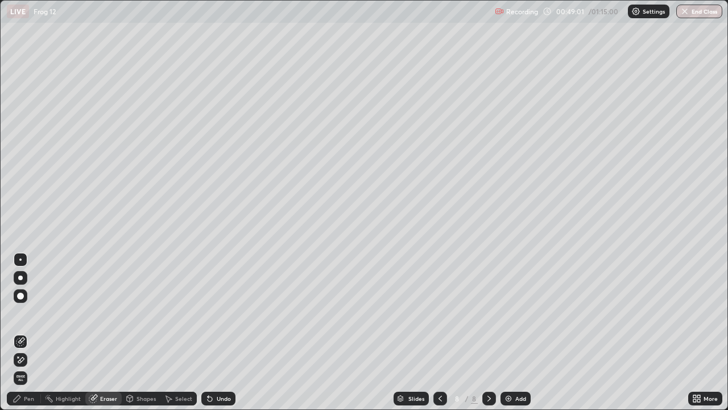
click at [31, 332] on div "Pen" at bounding box center [29, 398] width 10 height 6
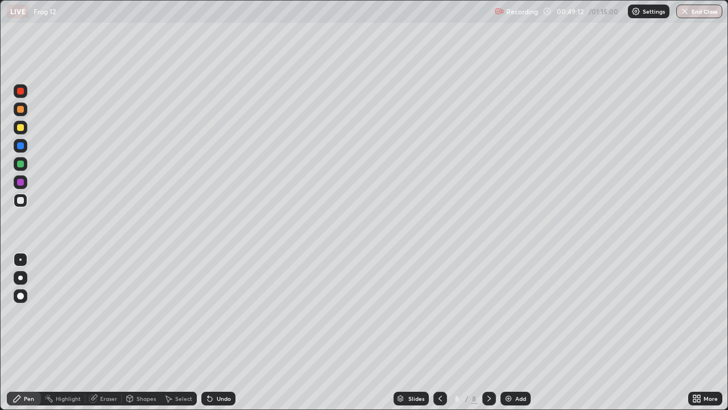
click at [106, 332] on div "Eraser" at bounding box center [108, 398] width 17 height 6
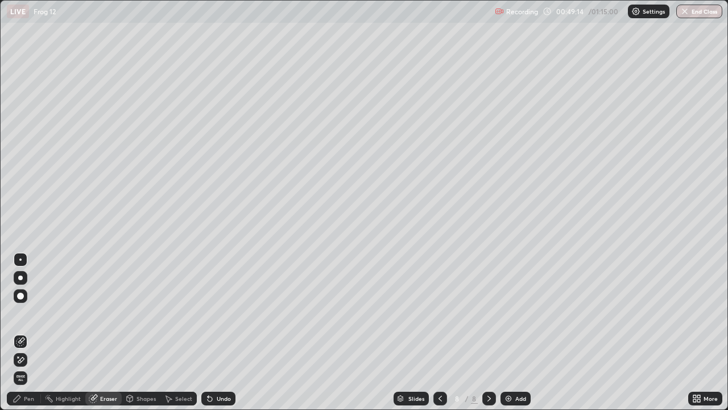
click at [28, 332] on div "Pen" at bounding box center [29, 398] width 10 height 6
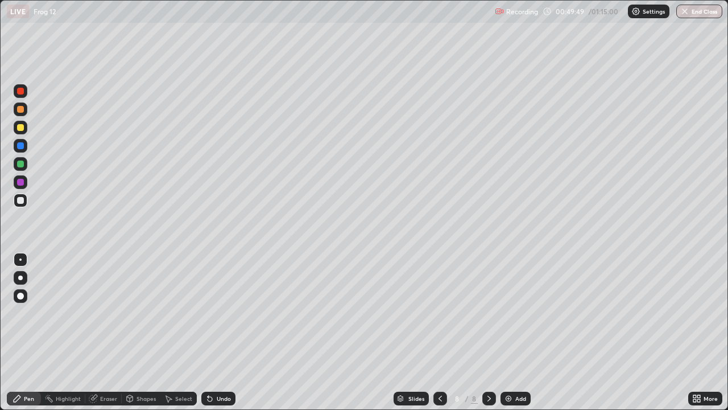
click at [433, 332] on div at bounding box center [440, 398] width 14 height 14
click at [488, 332] on icon at bounding box center [489, 398] width 9 height 9
click at [441, 332] on icon at bounding box center [440, 398] width 9 height 9
click at [438, 332] on icon at bounding box center [440, 398] width 9 height 9
click at [439, 332] on icon at bounding box center [440, 398] width 9 height 9
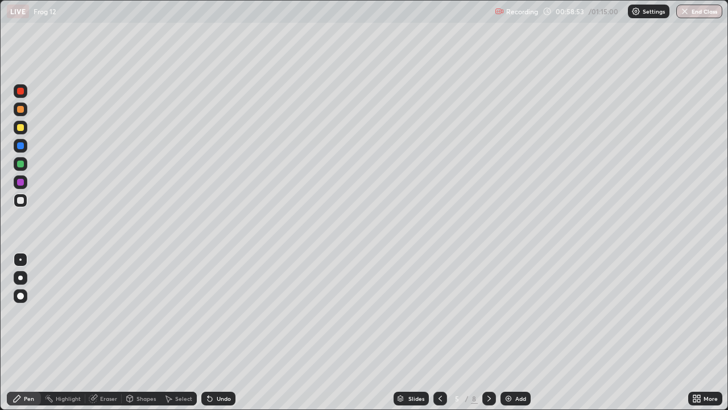
click at [439, 332] on icon at bounding box center [440, 398] width 9 height 9
click at [485, 332] on icon at bounding box center [489, 398] width 9 height 9
click at [488, 332] on icon at bounding box center [489, 398] width 9 height 9
click at [487, 332] on icon at bounding box center [489, 398] width 9 height 9
click at [488, 332] on icon at bounding box center [489, 398] width 9 height 9
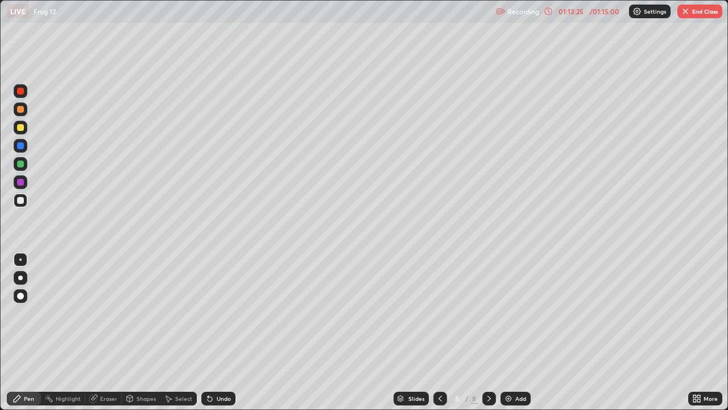
click at [696, 11] on button "End Class" at bounding box center [700, 12] width 45 height 14
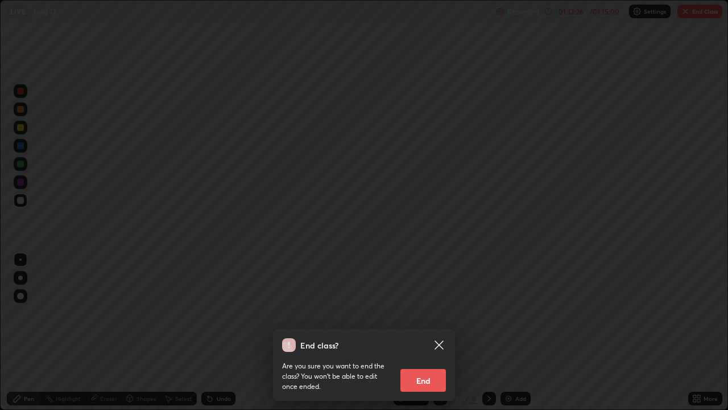
click at [430, 332] on button "End" at bounding box center [423, 380] width 46 height 23
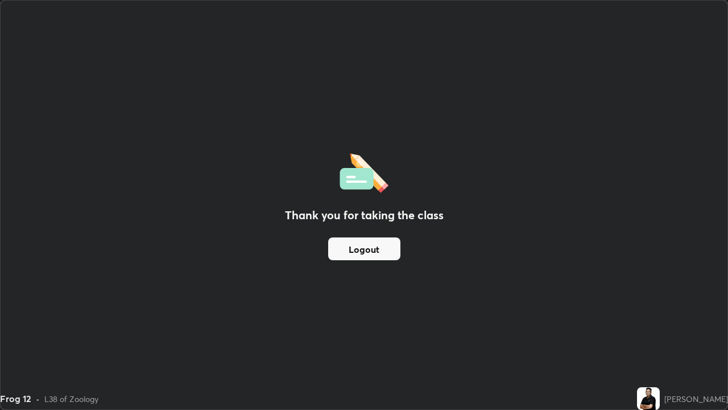
click at [362, 254] on button "Logout" at bounding box center [364, 248] width 72 height 23
